Goal: Check status

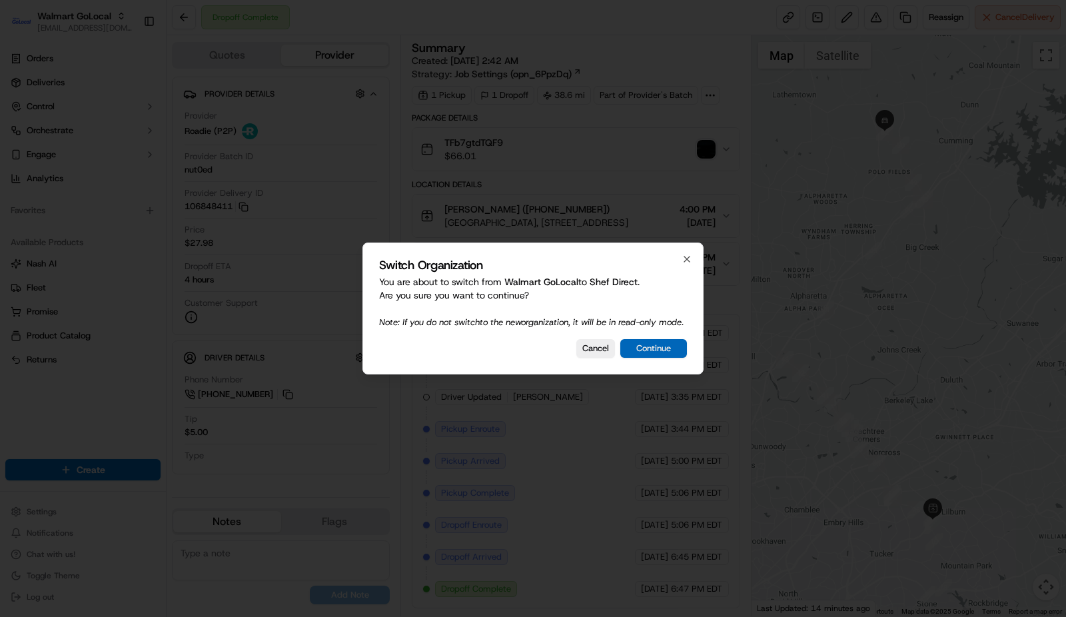
click at [649, 358] on button "Continue" at bounding box center [653, 348] width 67 height 19
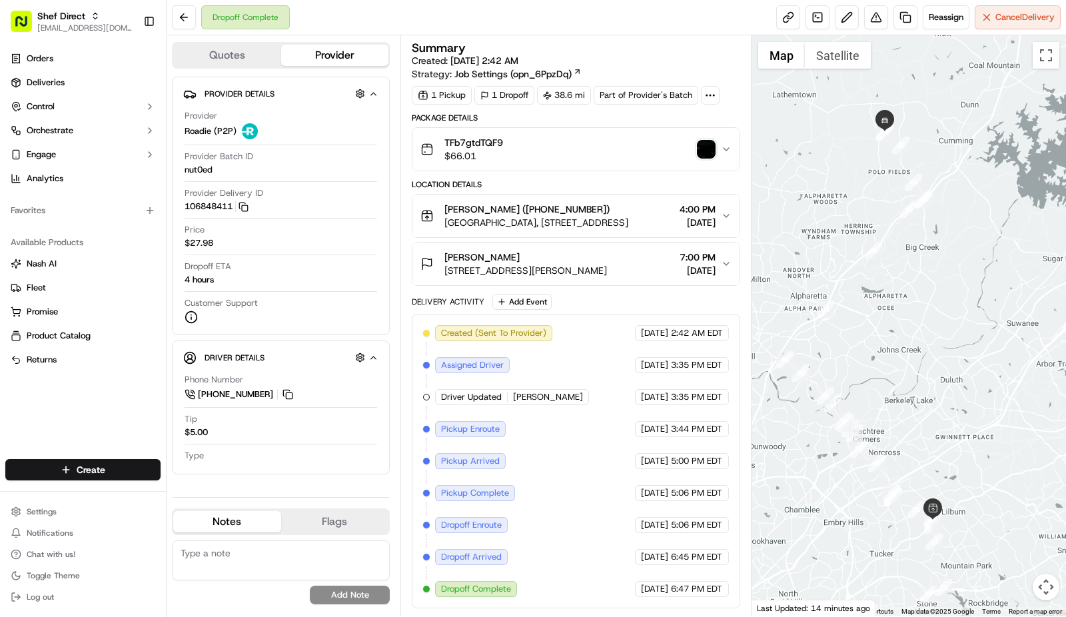
click at [701, 146] on img "button" at bounding box center [706, 149] width 19 height 19
click at [286, 398] on button at bounding box center [287, 394] width 15 height 15
click at [242, 394] on span "[PHONE_NUMBER]" at bounding box center [235, 394] width 75 height 12
click at [607, 266] on span "[STREET_ADDRESS][PERSON_NAME]" at bounding box center [525, 270] width 163 height 13
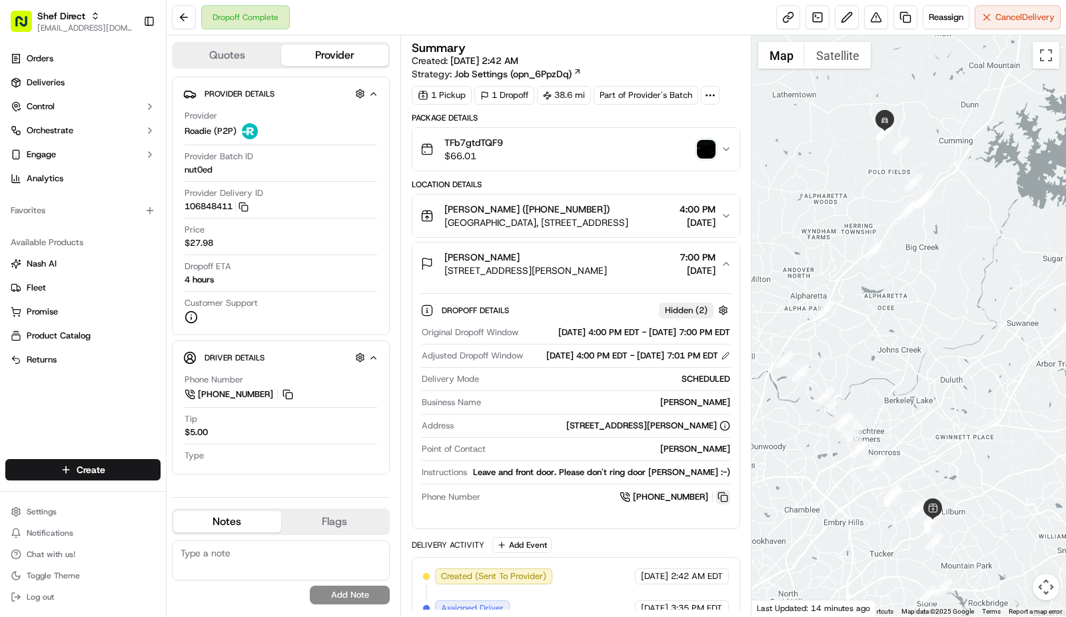
click at [728, 504] on button at bounding box center [722, 497] width 15 height 15
click at [722, 504] on button at bounding box center [722, 497] width 15 height 15
click at [685, 503] on span "[PHONE_NUMBER]" at bounding box center [670, 497] width 75 height 12
